Goal: Contribute content: Contribute content

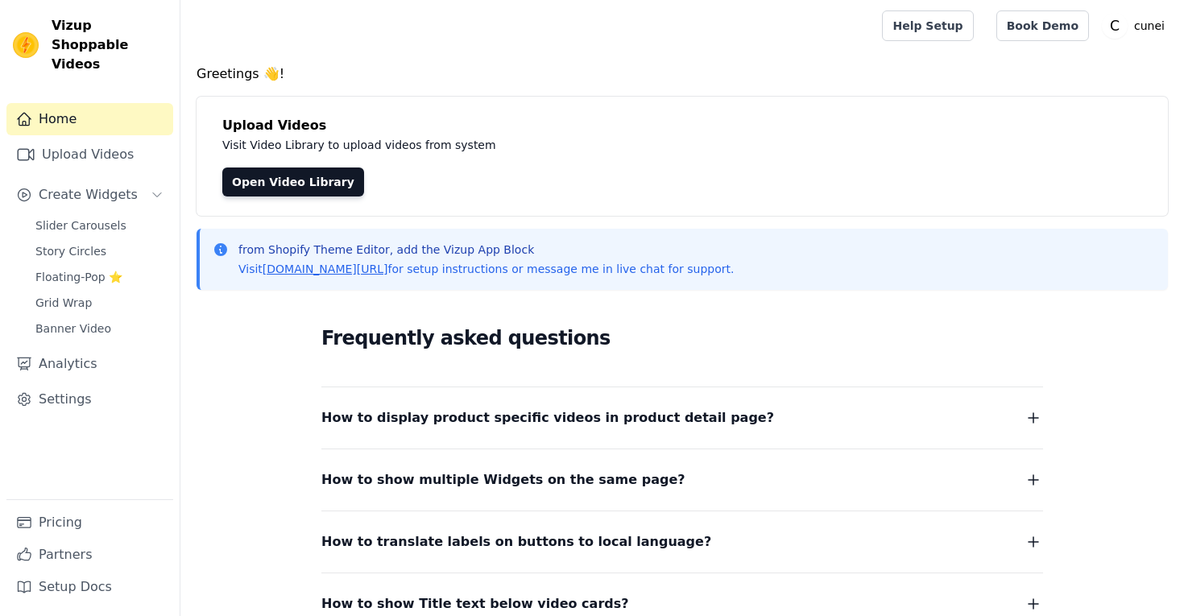
click at [112, 138] on link "Upload Videos" at bounding box center [89, 154] width 167 height 32
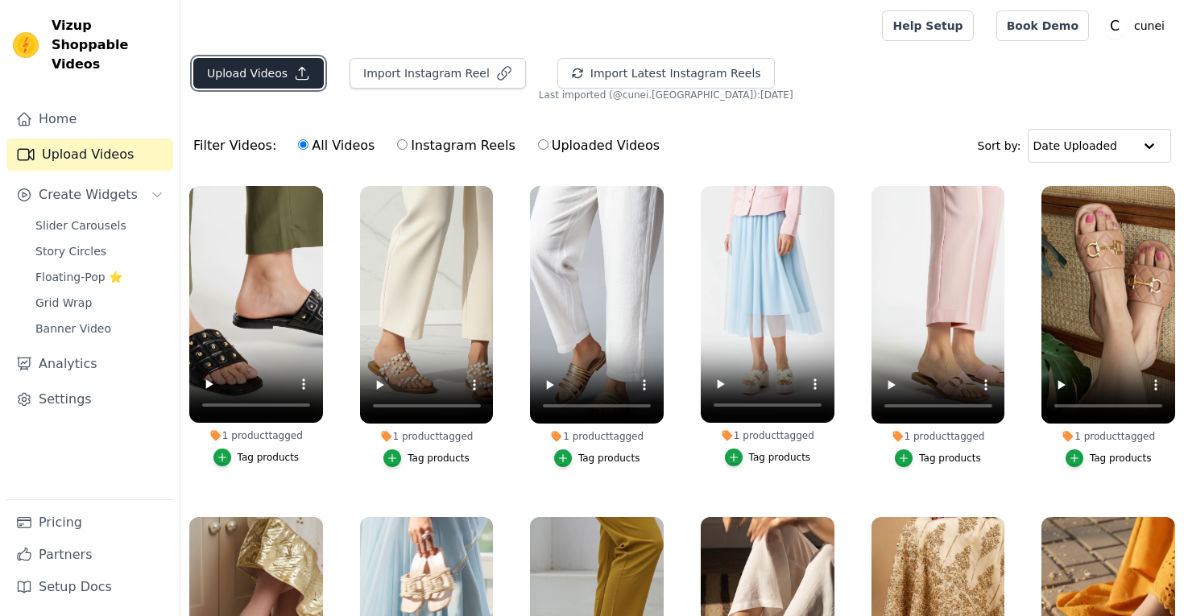
click at [271, 70] on button "Upload Videos" at bounding box center [258, 73] width 130 height 31
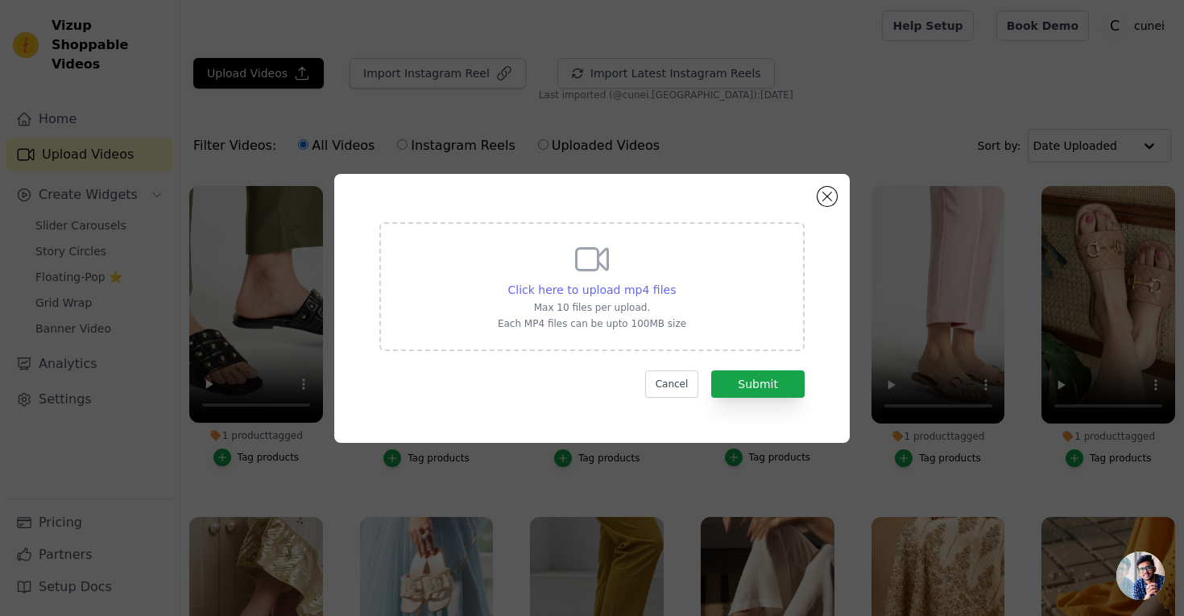
click at [610, 291] on span "Click here to upload mp4 files" at bounding box center [592, 289] width 168 height 13
click at [675, 282] on input "Click here to upload mp4 files Max 10 files per upload. Each MP4 files can be u…" at bounding box center [675, 281] width 1 height 1
type input "C:\fakepath\yellow-slider-video-6790cc9c.mp4"
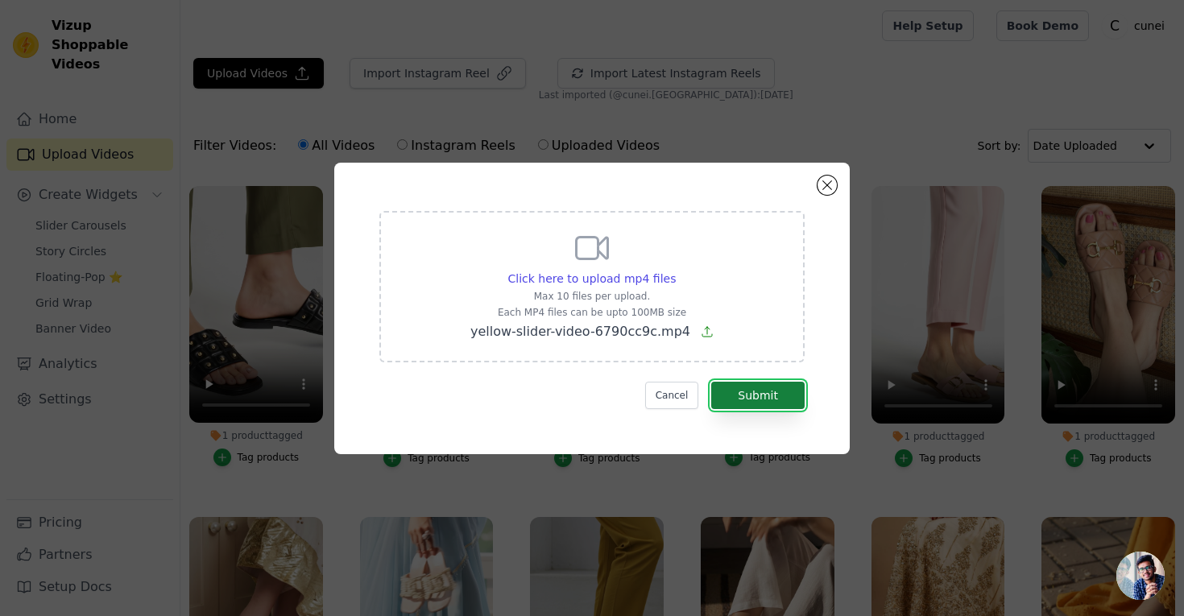
click at [738, 397] on button "Submit" at bounding box center [757, 395] width 93 height 27
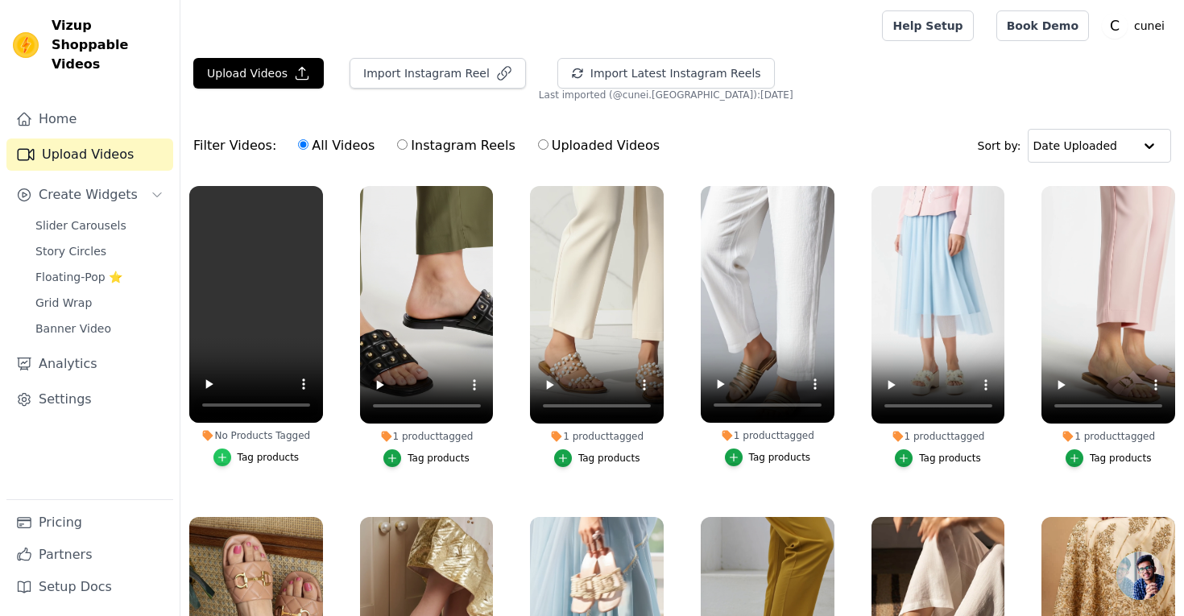
click at [227, 462] on icon "button" at bounding box center [222, 457] width 11 height 11
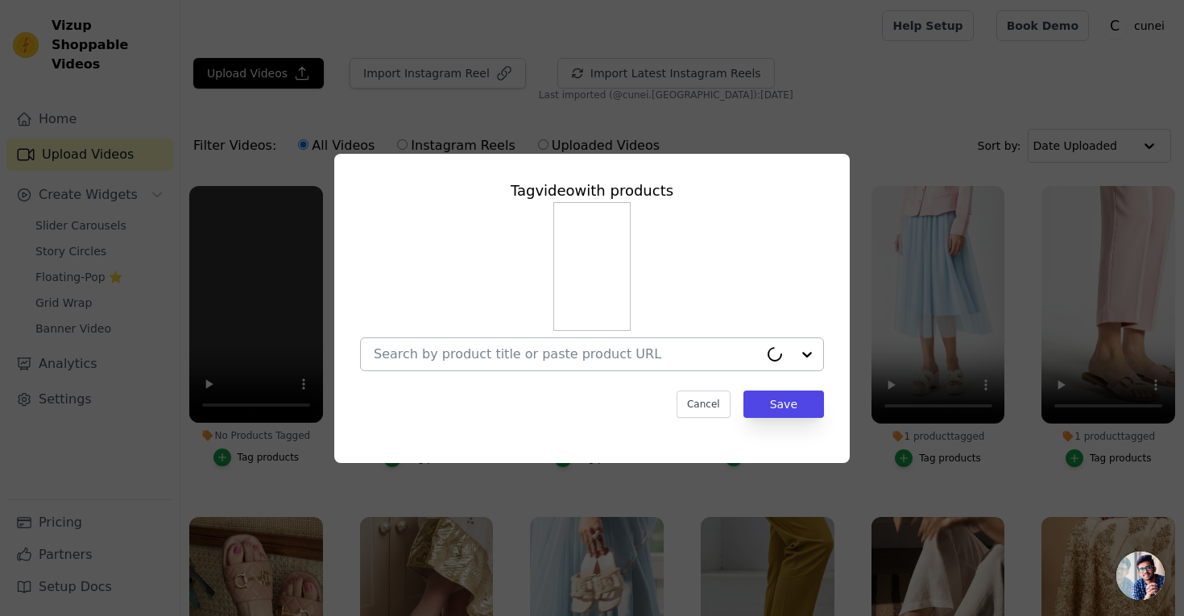
click at [517, 357] on input "No Products Tagged Tag video with products Cancel Save Tag products" at bounding box center [566, 353] width 385 height 15
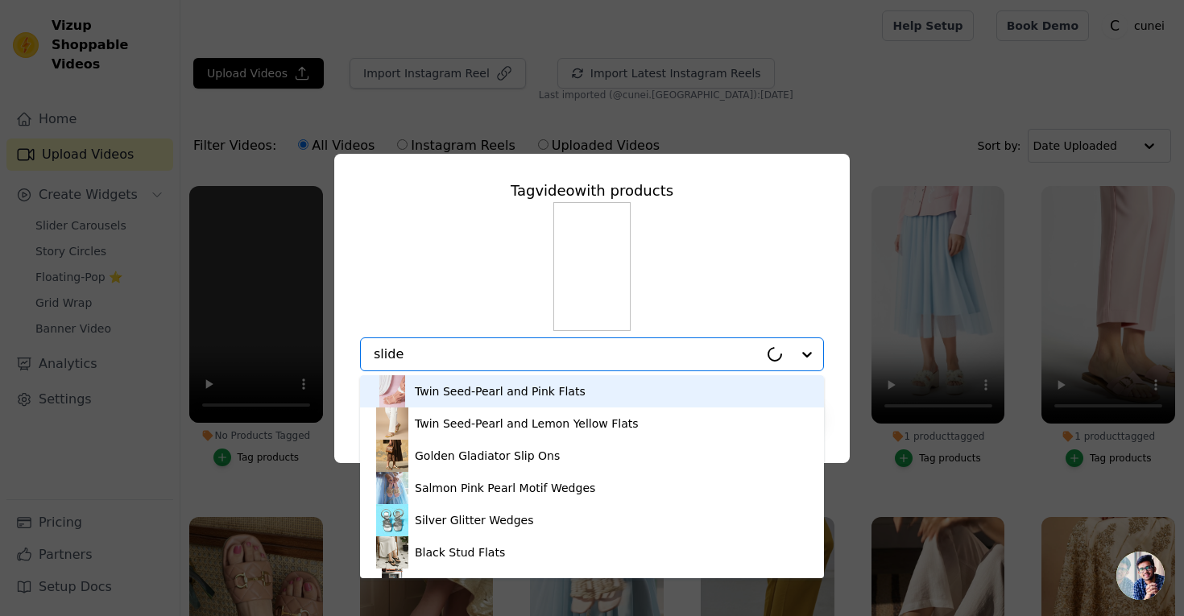
type input "slider"
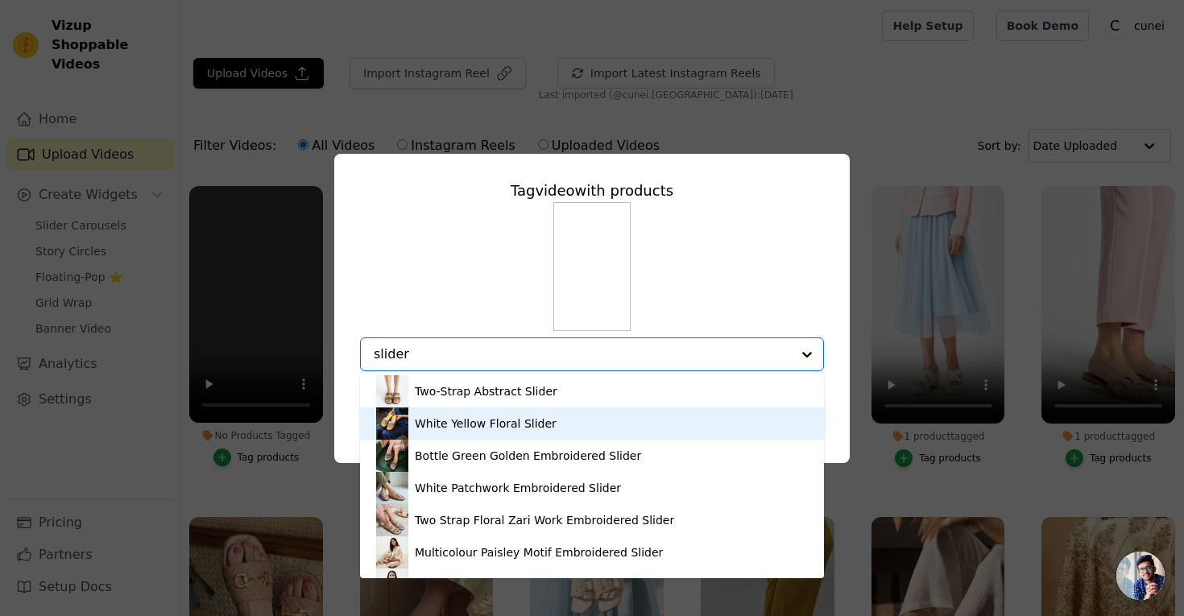
click at [502, 425] on div "White Yellow Floral Slider" at bounding box center [486, 423] width 142 height 16
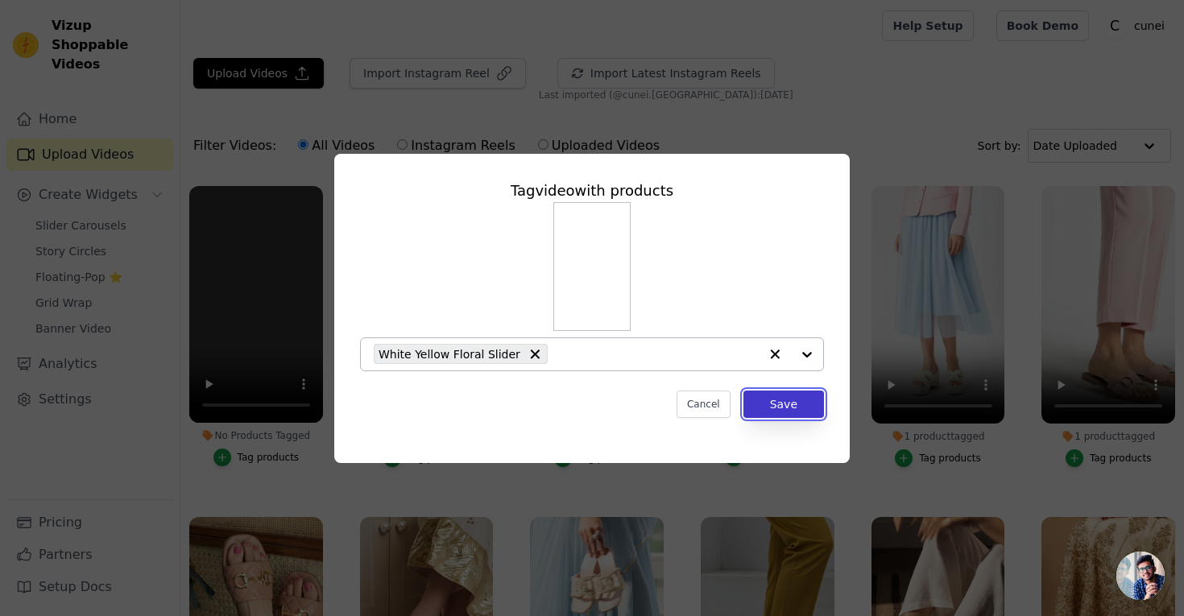
click at [764, 407] on button "Save" at bounding box center [783, 404] width 81 height 27
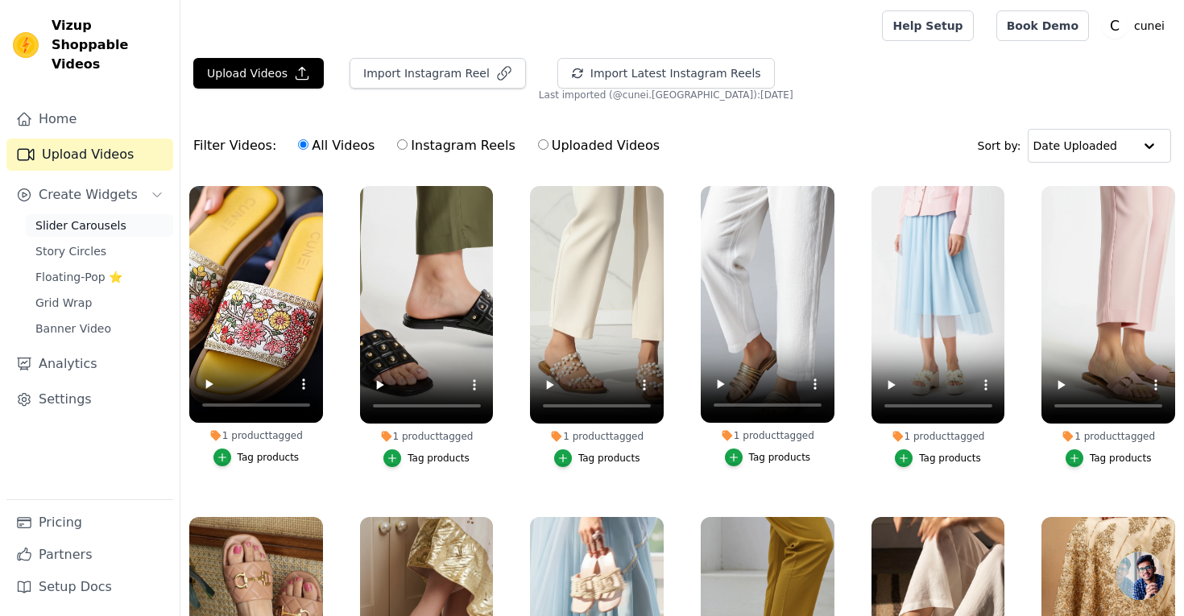
click at [97, 217] on span "Slider Carousels" at bounding box center [80, 225] width 91 height 16
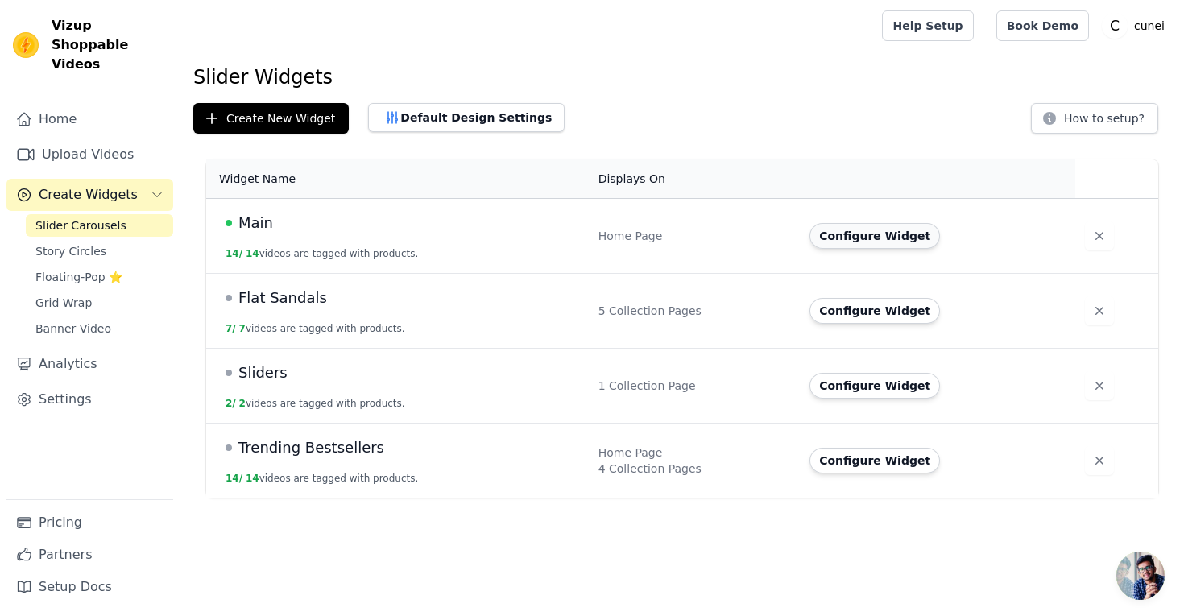
click at [882, 233] on button "Configure Widget" at bounding box center [874, 236] width 130 height 26
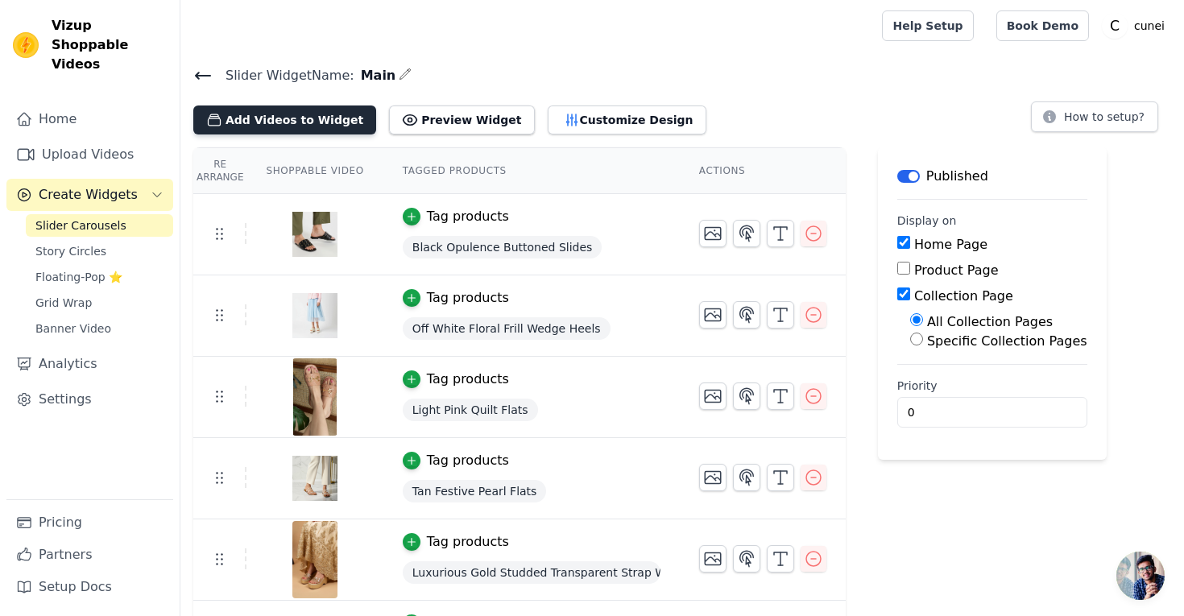
click at [291, 117] on button "Add Videos to Widget" at bounding box center [284, 119] width 183 height 29
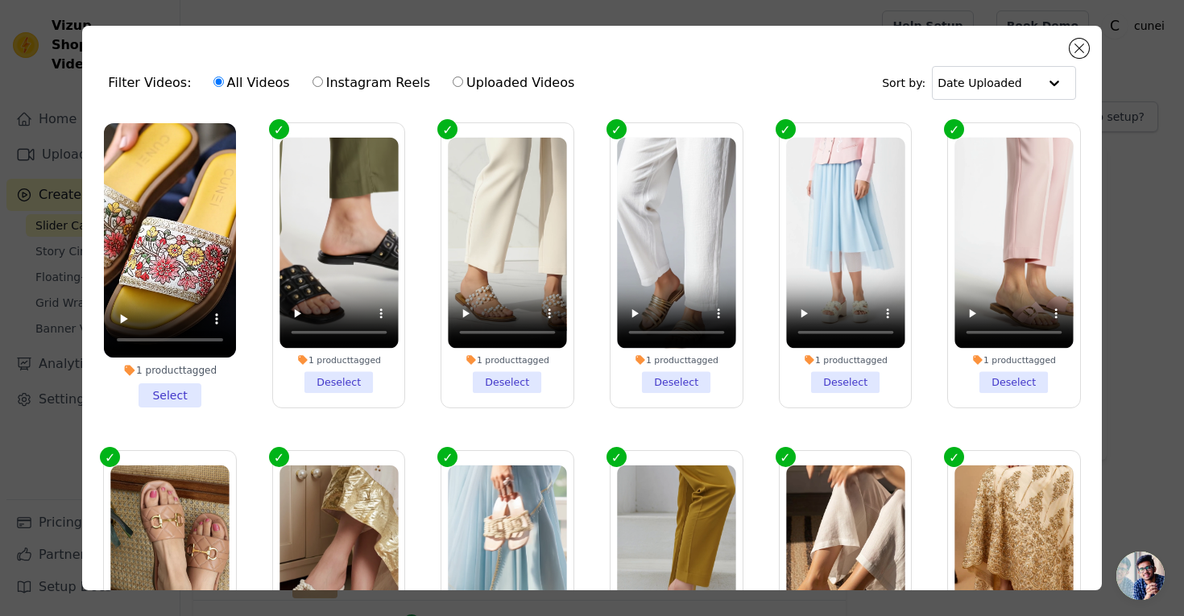
click at [157, 393] on li "1 product tagged Select" at bounding box center [170, 265] width 132 height 284
click at [0, 0] on input "1 product tagged Select" at bounding box center [0, 0] width 0 height 0
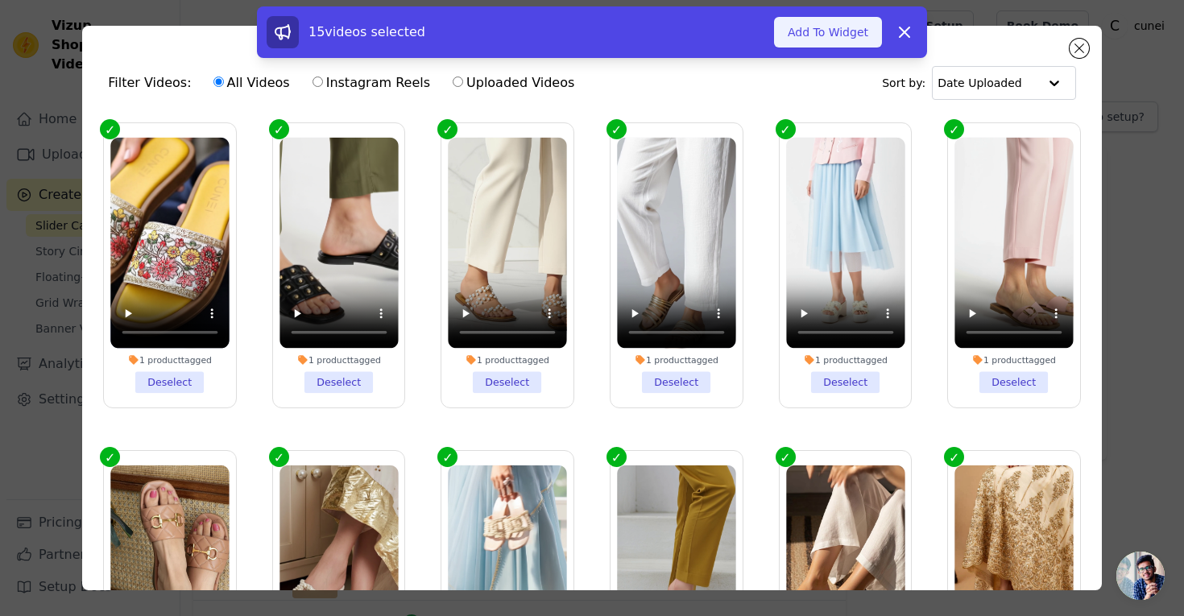
click at [812, 34] on button "Add To Widget" at bounding box center [828, 32] width 108 height 31
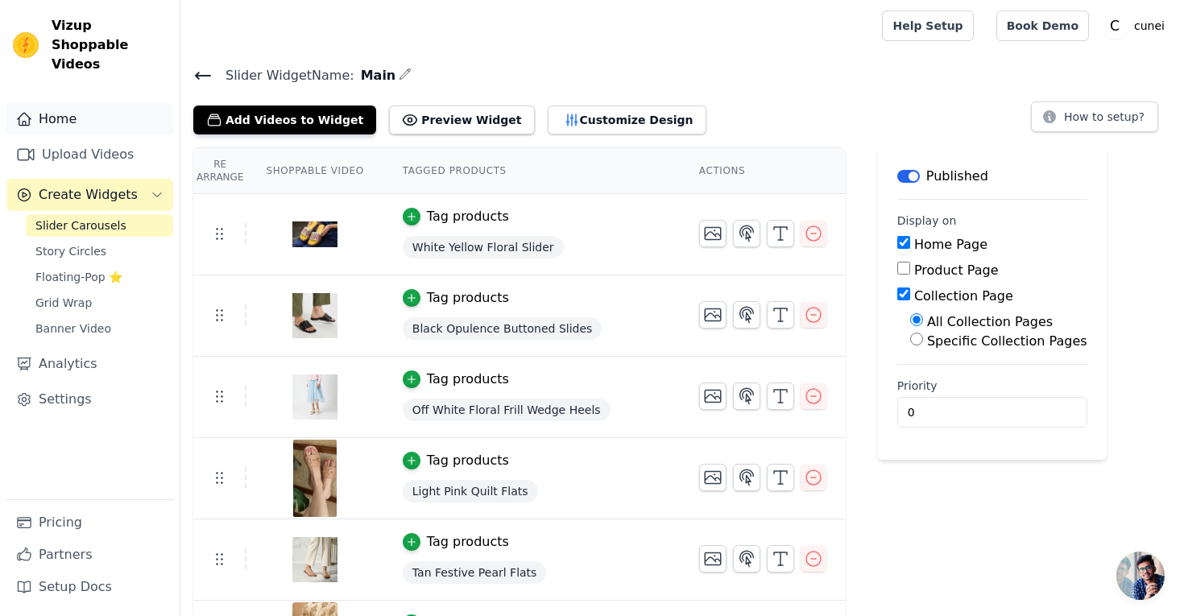
click at [62, 109] on link "Home" at bounding box center [89, 119] width 167 height 32
